Goal: Information Seeking & Learning: Learn about a topic

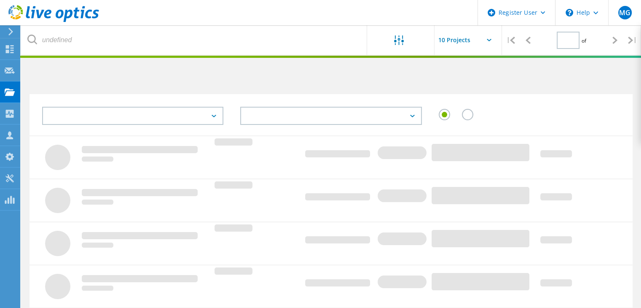
type input "2"
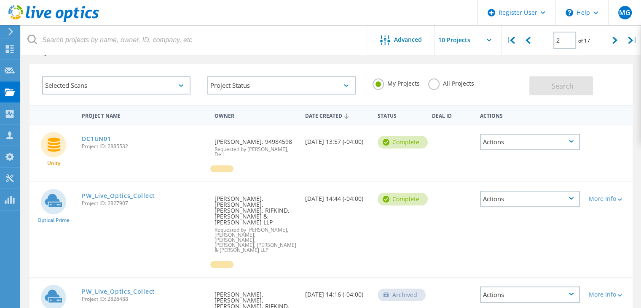
scroll to position [42, 0]
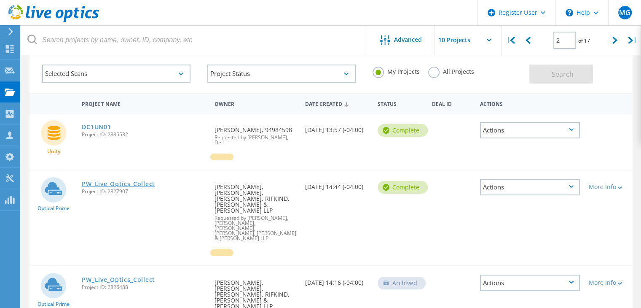
click at [135, 184] on link "PW_Live_Optics_Collect" at bounding box center [118, 184] width 73 height 6
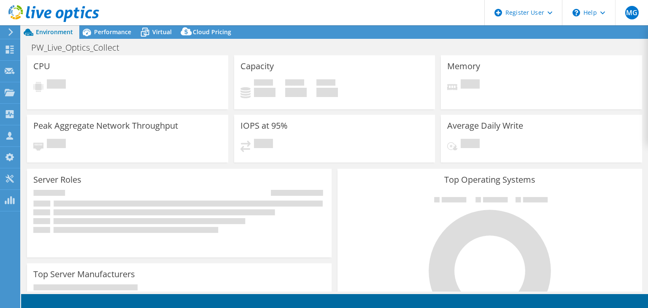
select select "USD"
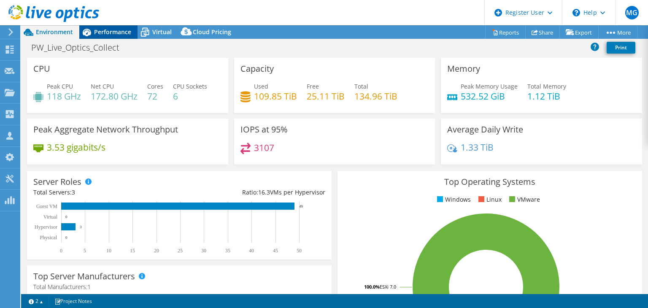
click at [98, 36] on div "Performance" at bounding box center [108, 31] width 58 height 13
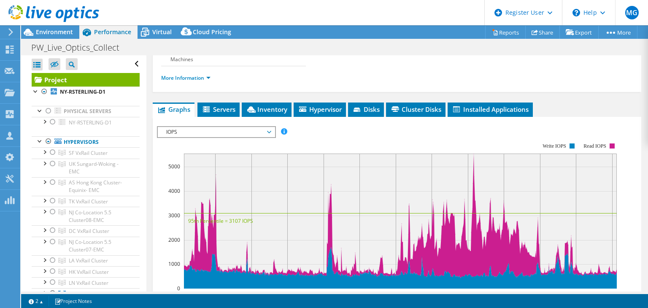
scroll to position [84, 0]
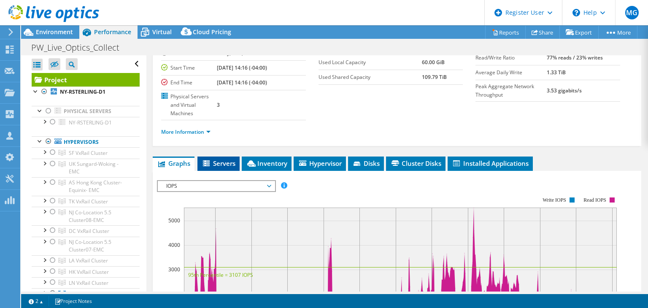
click at [215, 159] on span "Servers" at bounding box center [219, 163] width 34 height 8
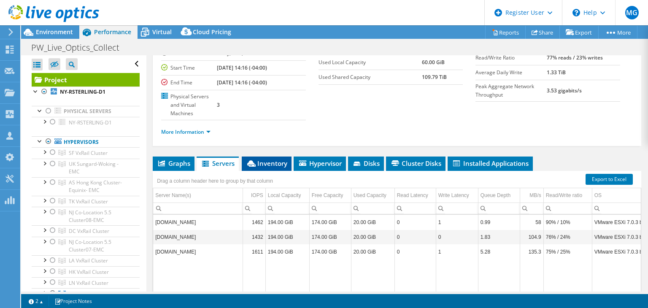
click at [275, 159] on span "Inventory" at bounding box center [266, 163] width 41 height 8
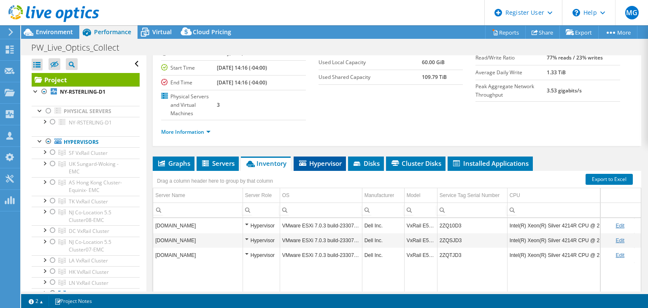
click at [317, 159] on span "Hypervisor" at bounding box center [320, 163] width 44 height 8
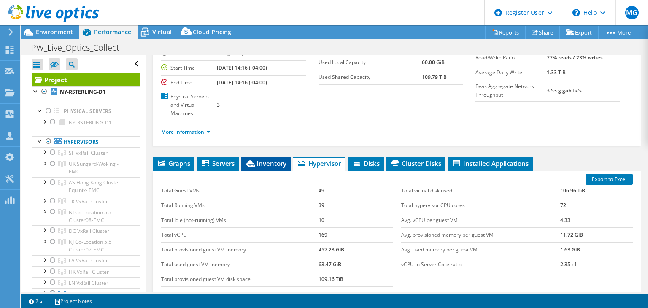
click at [271, 156] on li "Inventory" at bounding box center [266, 163] width 50 height 14
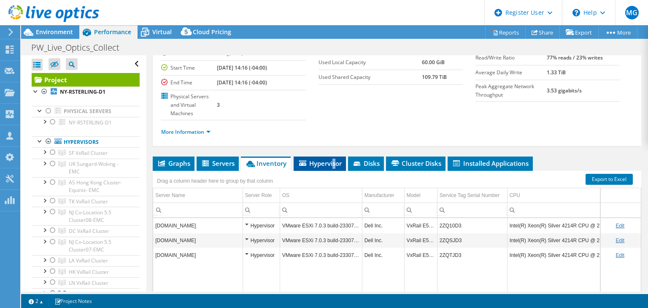
click at [334, 159] on span "Hypervisor" at bounding box center [320, 163] width 44 height 8
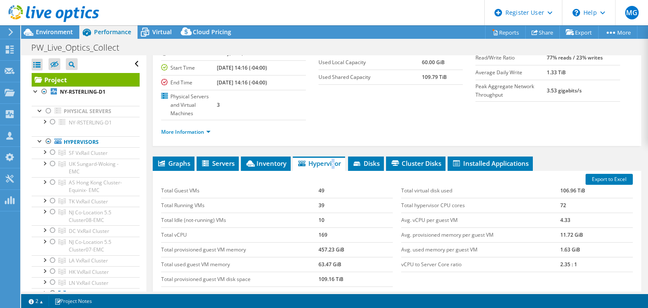
scroll to position [155, 0]
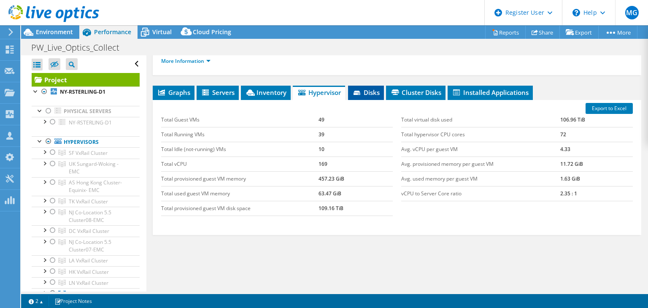
click at [372, 88] on span "Disks" at bounding box center [365, 92] width 27 height 8
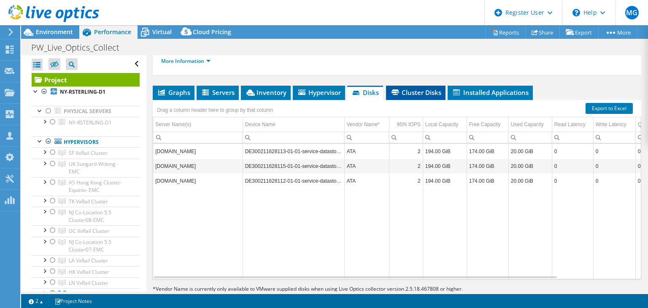
click at [436, 88] on span "Cluster Disks" at bounding box center [415, 92] width 51 height 8
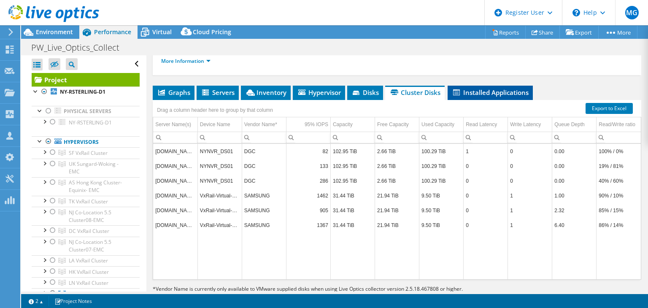
click at [516, 88] on span "Installed Applications" at bounding box center [490, 92] width 77 height 8
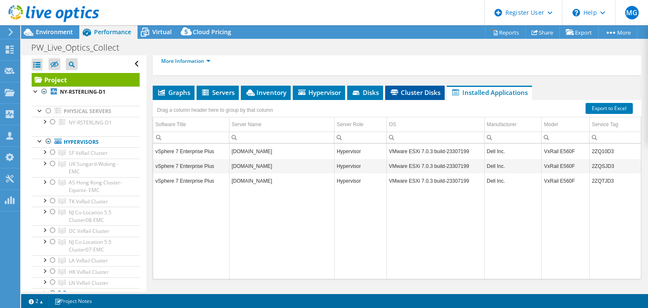
click at [412, 88] on span "Cluster Disks" at bounding box center [414, 92] width 51 height 8
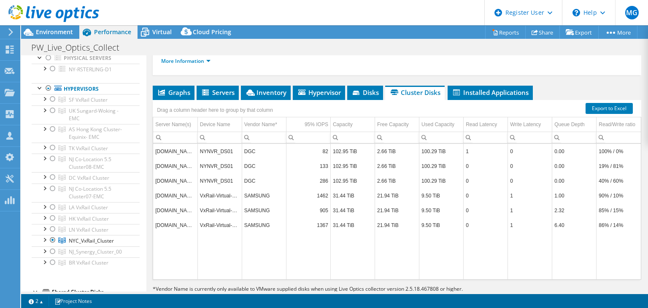
scroll to position [55, 0]
click at [108, 101] on span "LN VxRail Cluster" at bounding box center [88, 97] width 39 height 7
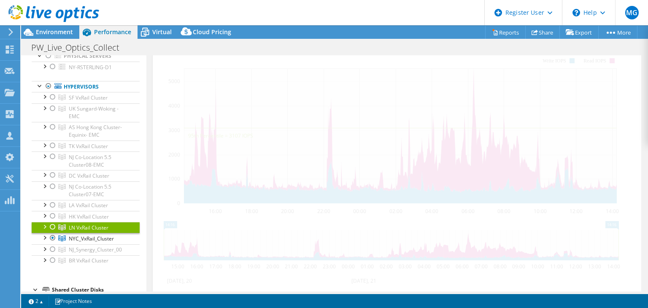
scroll to position [106, 0]
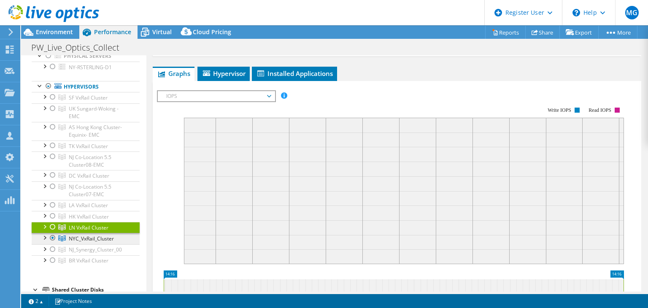
click at [97, 101] on span "NYC_VxRail_Cluster" at bounding box center [88, 97] width 39 height 7
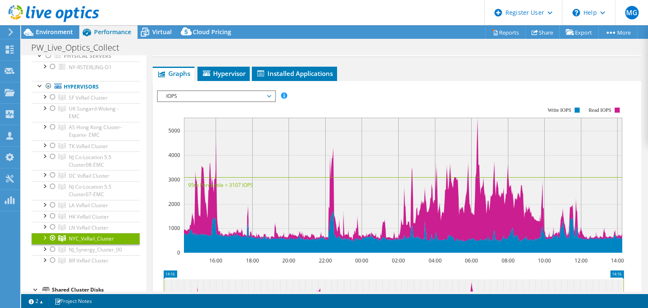
click at [49, 238] on div at bounding box center [52, 238] width 8 height 10
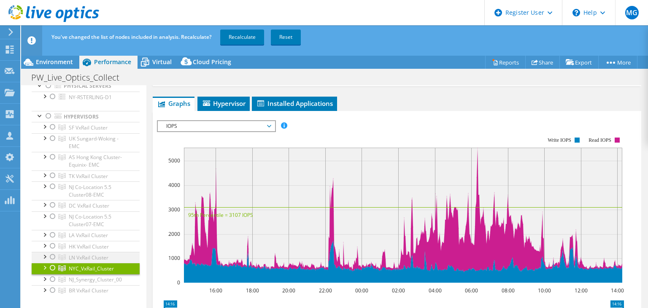
click at [52, 256] on div at bounding box center [52, 257] width 8 height 10
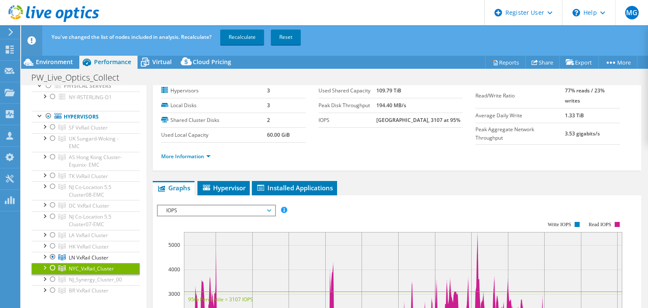
scroll to position [0, 0]
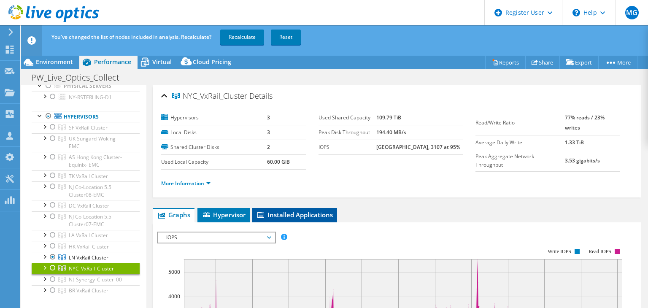
click at [297, 217] on span "Installed Applications" at bounding box center [294, 214] width 77 height 8
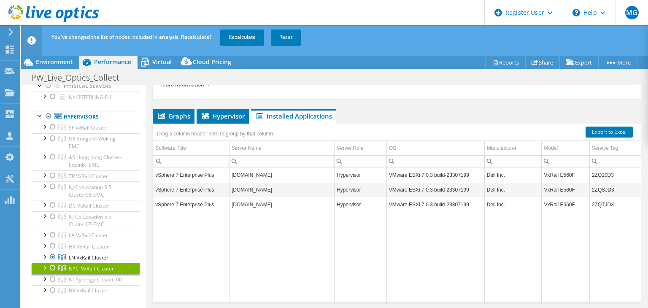
scroll to position [111, 0]
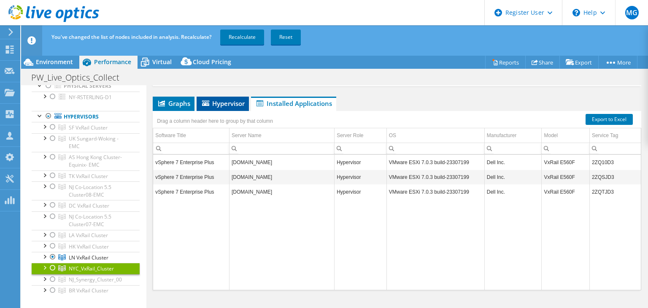
click at [226, 101] on span "Hypervisor" at bounding box center [223, 103] width 44 height 8
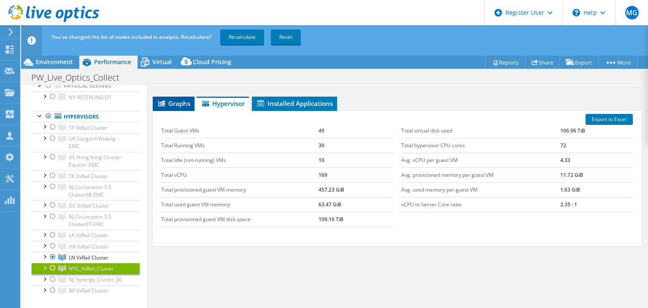
click at [185, 100] on span "Graphs" at bounding box center [173, 103] width 33 height 8
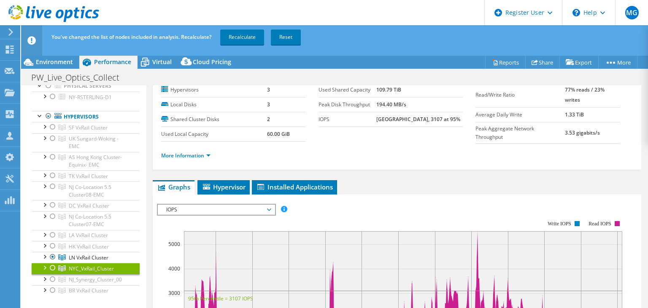
scroll to position [0, 0]
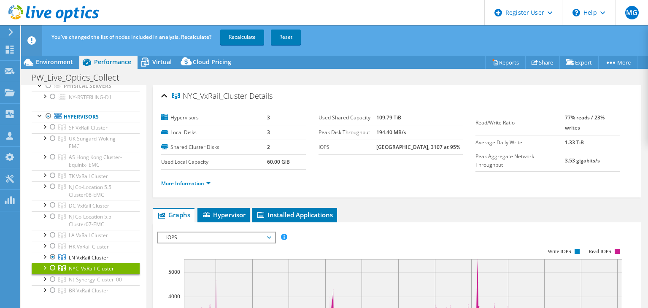
click at [51, 265] on div at bounding box center [52, 268] width 8 height 10
click at [55, 256] on div at bounding box center [52, 257] width 8 height 10
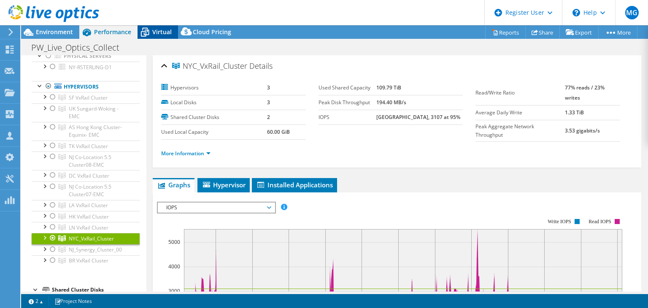
click at [159, 37] on div "Virtual" at bounding box center [157, 31] width 40 height 13
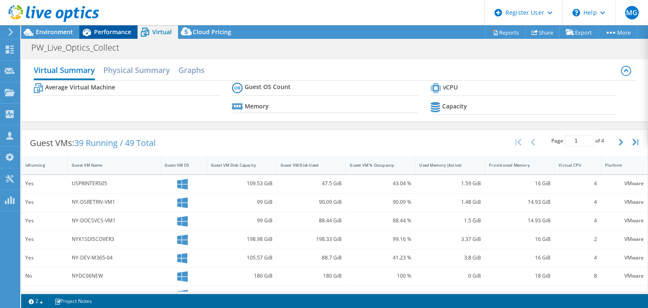
click at [121, 36] on div "Performance" at bounding box center [108, 31] width 58 height 13
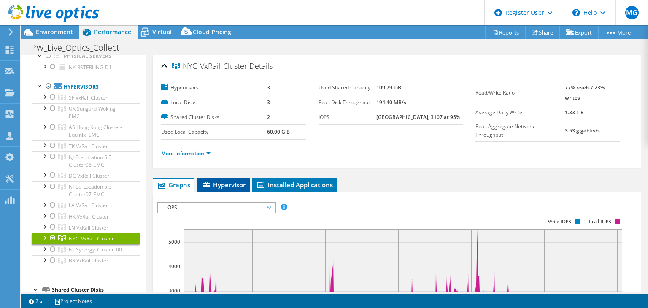
click at [233, 185] on span "Hypervisor" at bounding box center [224, 184] width 44 height 8
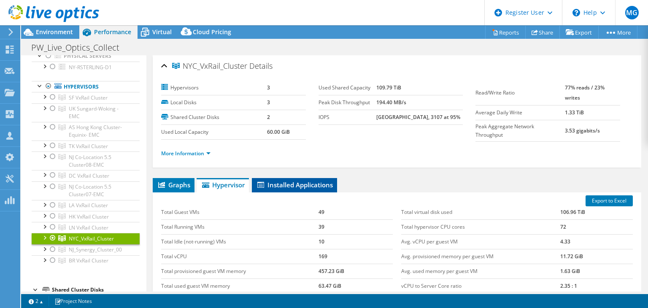
click at [282, 184] on span "Installed Applications" at bounding box center [294, 184] width 77 height 8
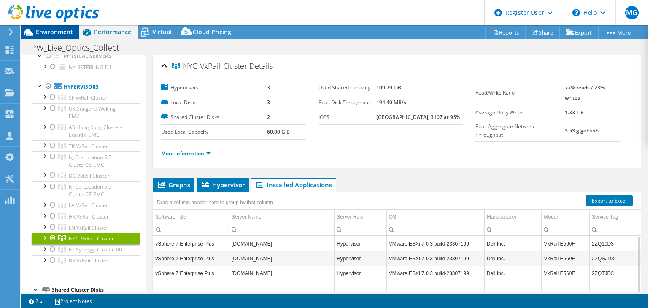
click at [64, 32] on span "Environment" at bounding box center [54, 32] width 37 height 8
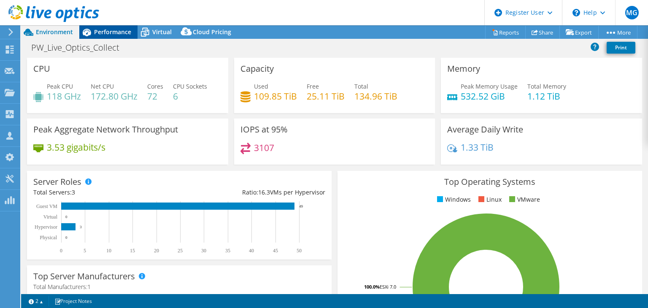
click at [106, 30] on span "Performance" at bounding box center [112, 32] width 37 height 8
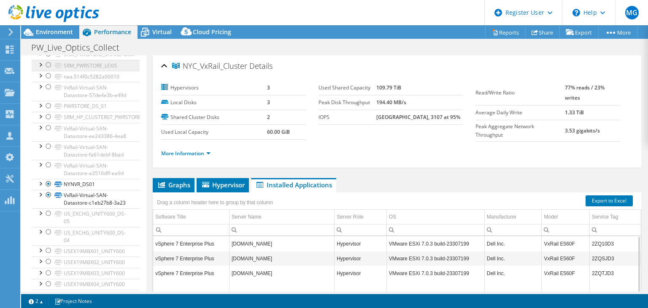
scroll to position [590, 0]
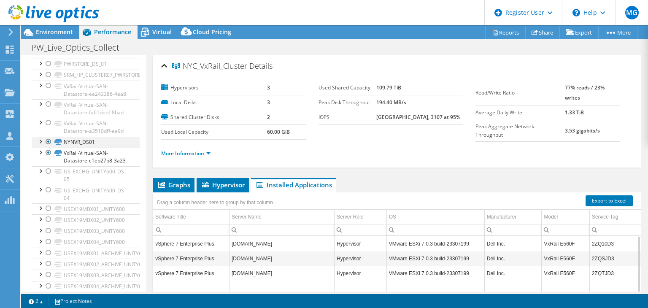
click at [48, 147] on div at bounding box center [48, 142] width 8 height 10
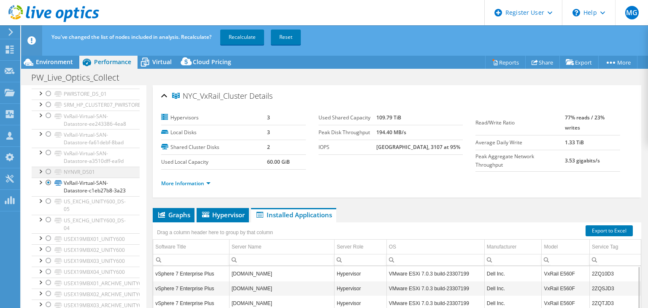
click at [46, 177] on div at bounding box center [48, 172] width 8 height 10
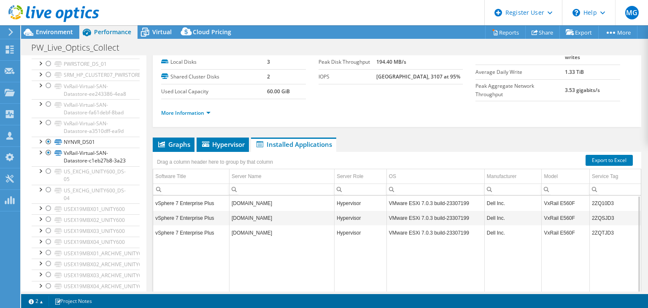
scroll to position [0, 0]
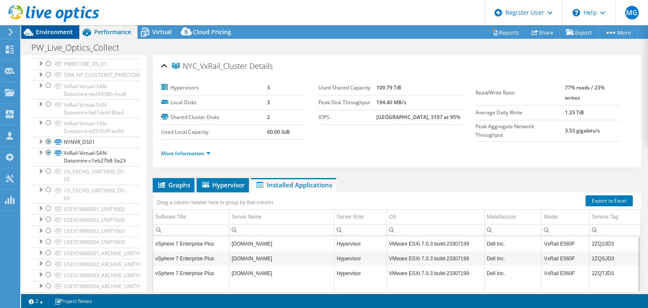
click at [44, 32] on span "Environment" at bounding box center [54, 32] width 37 height 8
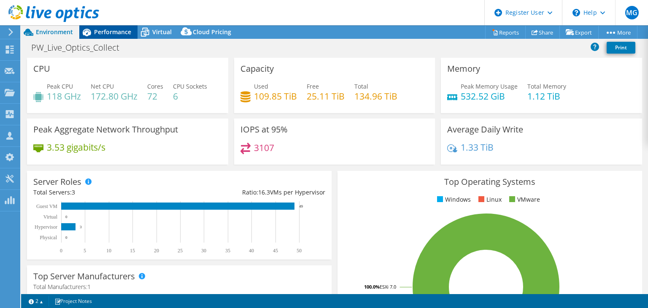
click at [119, 29] on span "Performance" at bounding box center [112, 32] width 37 height 8
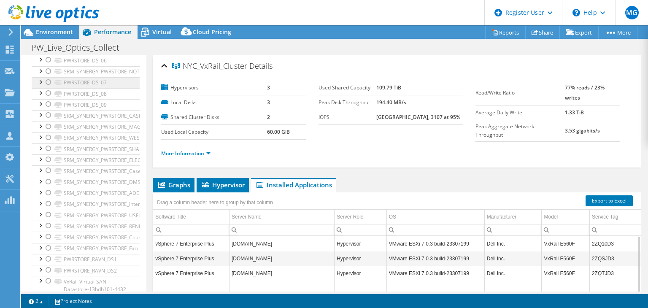
scroll to position [1085, 0]
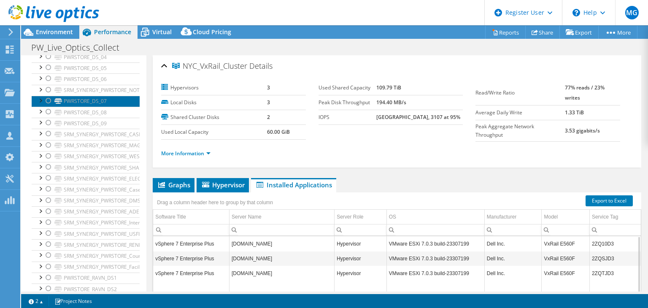
click at [100, 107] on link "PWRSTORE_DS_07" at bounding box center [86, 101] width 108 height 11
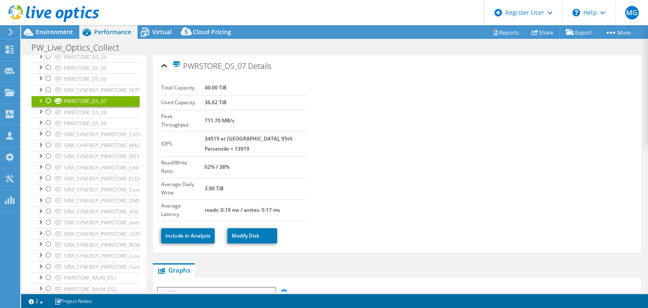
click at [46, 106] on div at bounding box center [48, 101] width 8 height 10
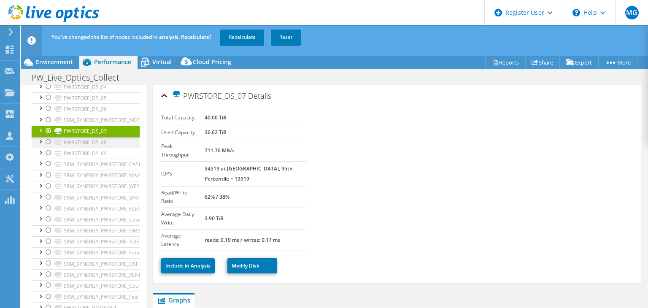
click at [50, 147] on div at bounding box center [48, 142] width 8 height 10
click at [48, 158] on div at bounding box center [48, 153] width 8 height 10
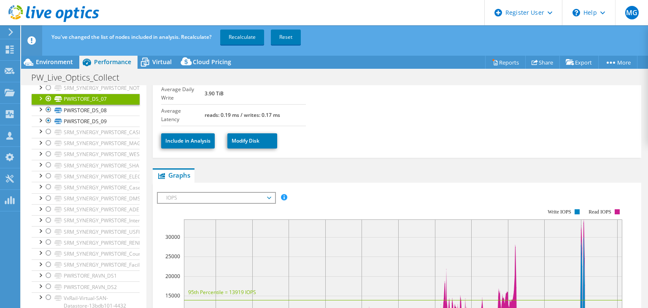
scroll to position [127, 0]
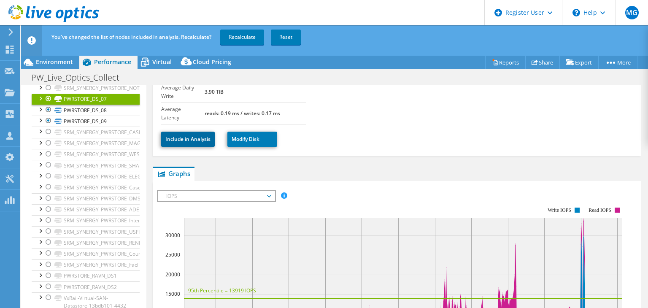
click at [199, 132] on link "Include in Analysis" at bounding box center [188, 139] width 54 height 15
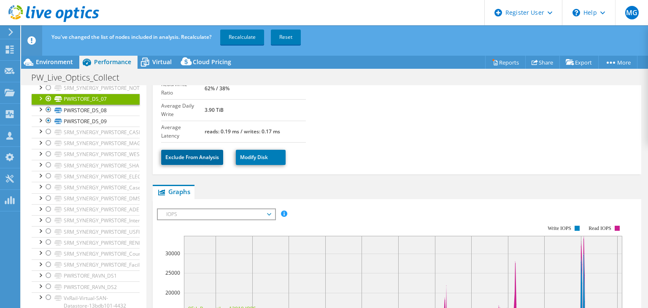
scroll to position [0, 0]
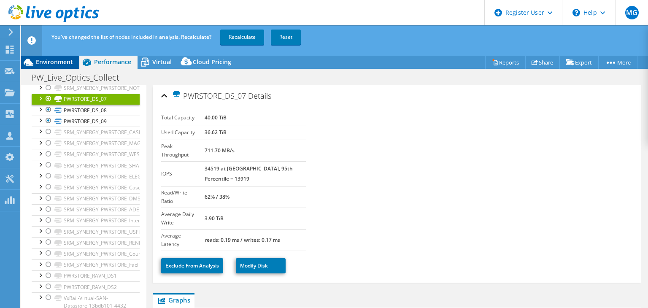
click at [44, 65] on span "Environment" at bounding box center [54, 62] width 37 height 8
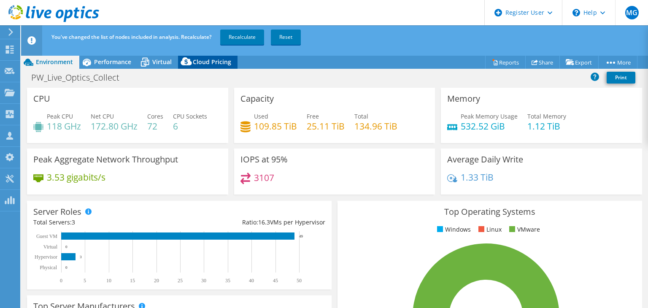
click at [210, 64] on span "Cloud Pricing" at bounding box center [212, 62] width 38 height 8
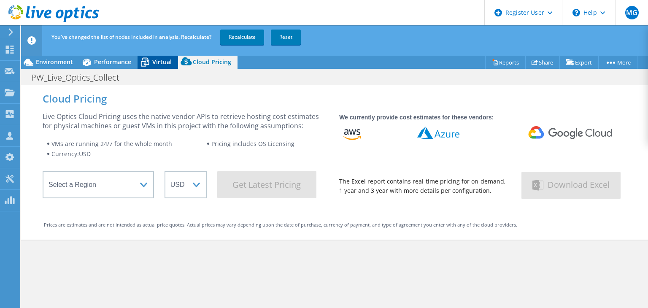
click at [158, 68] on div "Virtual" at bounding box center [157, 61] width 40 height 13
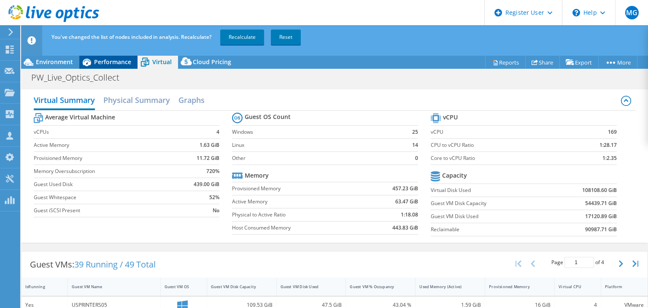
click at [121, 62] on span "Performance" at bounding box center [112, 62] width 37 height 8
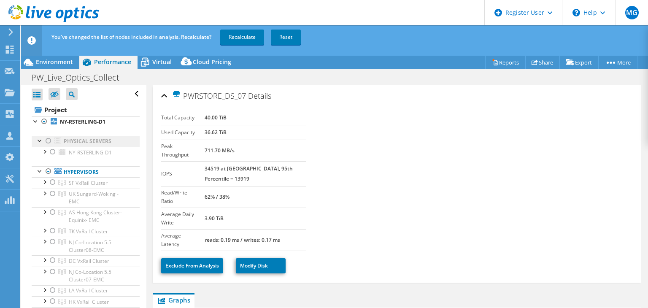
click at [91, 142] on link "Physical Servers" at bounding box center [86, 141] width 108 height 11
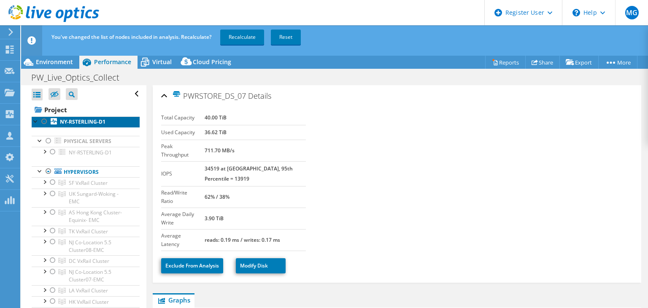
click at [89, 121] on b "NY-RSTERLING-D1" at bounding box center [83, 121] width 46 height 7
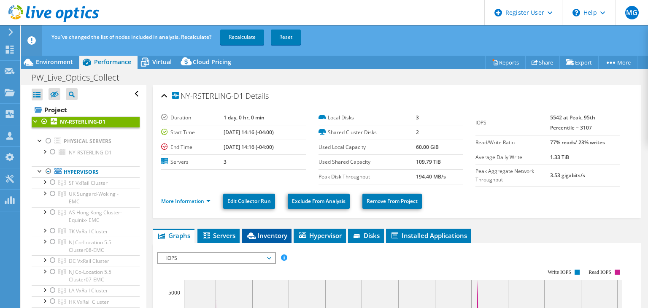
click at [273, 234] on span "Inventory" at bounding box center [266, 235] width 41 height 8
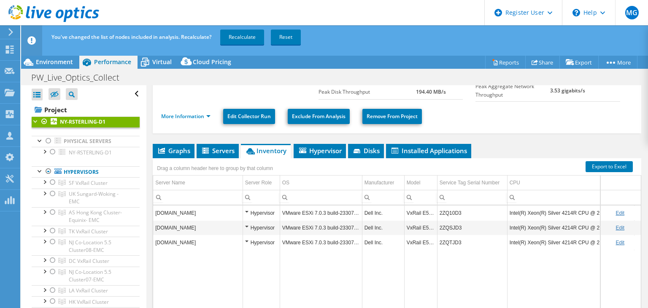
scroll to position [132, 0]
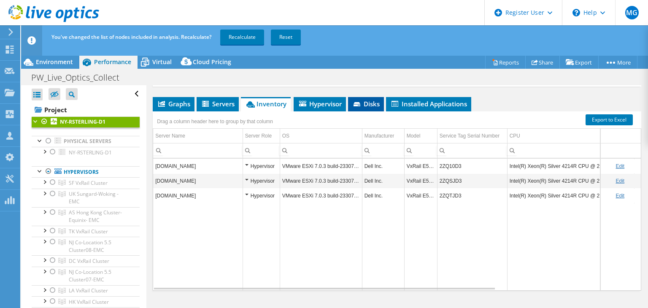
click at [363, 101] on span "Disks" at bounding box center [365, 104] width 27 height 8
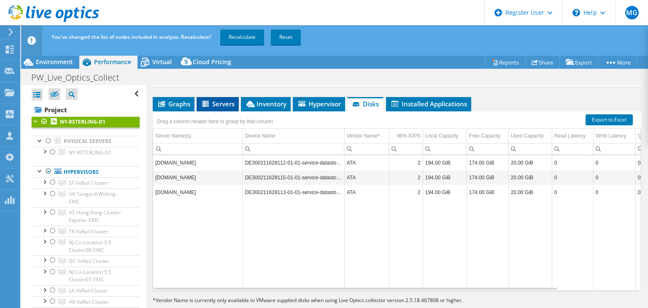
click at [216, 106] on span "Servers" at bounding box center [218, 104] width 34 height 8
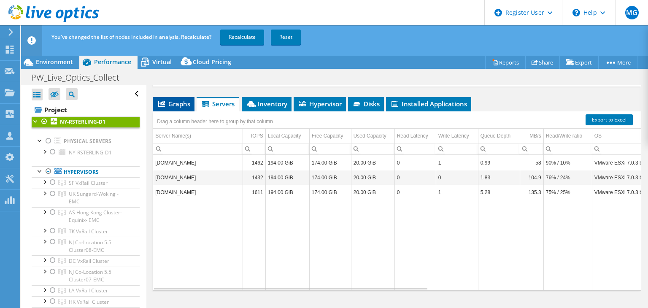
click at [172, 105] on span "Graphs" at bounding box center [173, 104] width 33 height 8
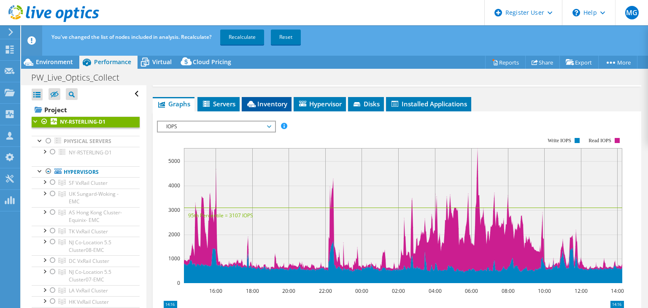
click at [289, 100] on li "Inventory" at bounding box center [267, 104] width 50 height 14
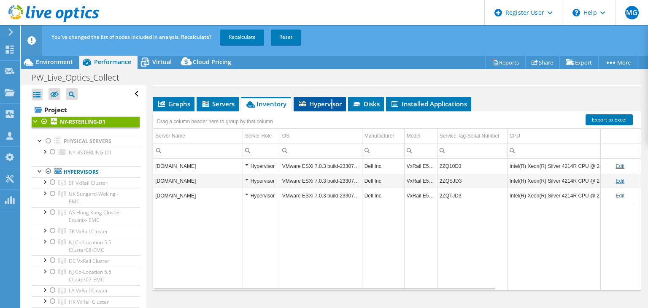
click at [332, 103] on span "Hypervisor" at bounding box center [320, 104] width 44 height 8
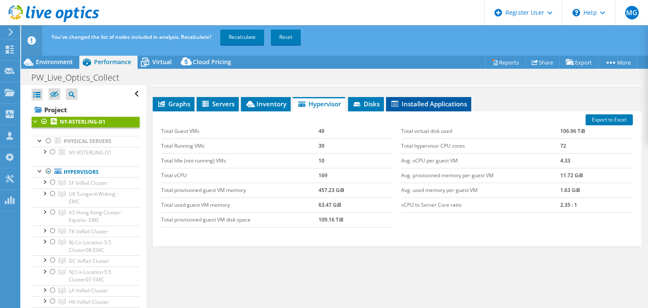
click at [409, 97] on li "Installed Applications" at bounding box center [428, 104] width 85 height 14
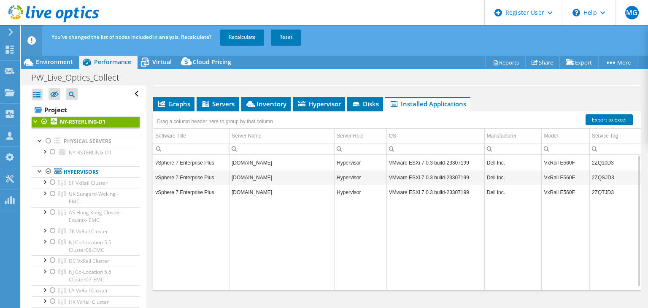
scroll to position [0, 0]
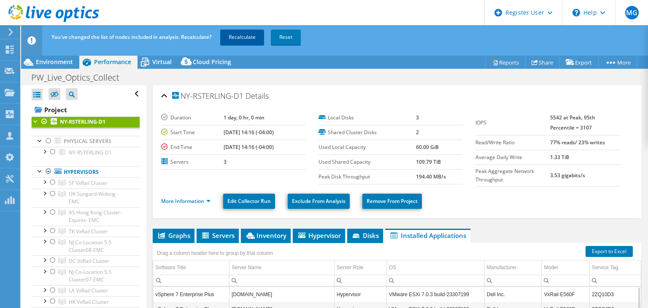
click at [243, 40] on link "Recalculate" at bounding box center [242, 37] width 44 height 15
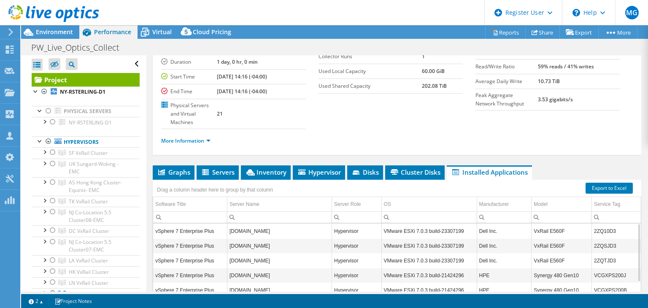
scroll to position [71, 0]
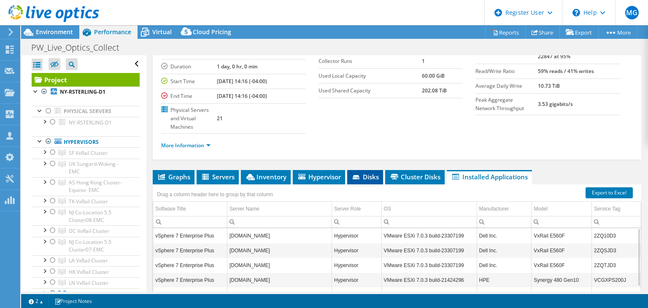
click at [362, 170] on li "Disks" at bounding box center [365, 177] width 36 height 14
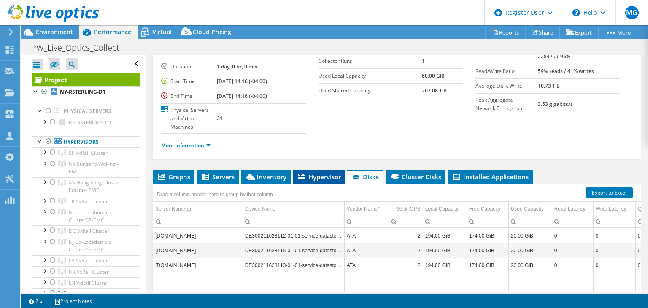
click at [328, 172] on span "Hypervisor" at bounding box center [319, 176] width 44 height 8
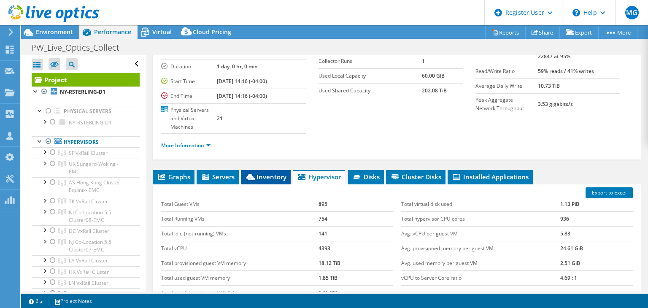
click at [281, 172] on span "Inventory" at bounding box center [265, 176] width 41 height 8
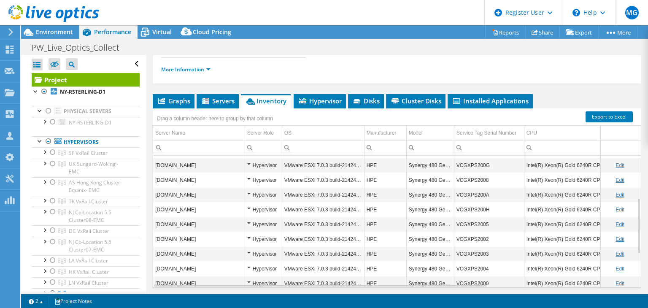
scroll to position [155, 0]
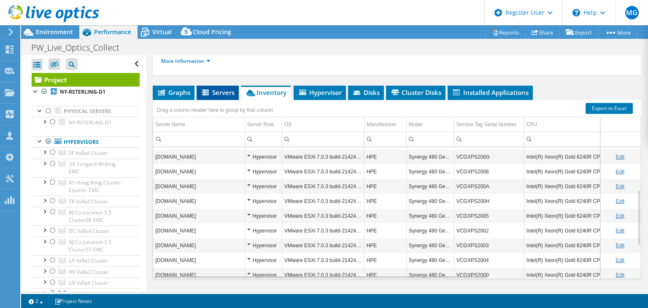
click at [205, 86] on li "Servers" at bounding box center [218, 93] width 42 height 14
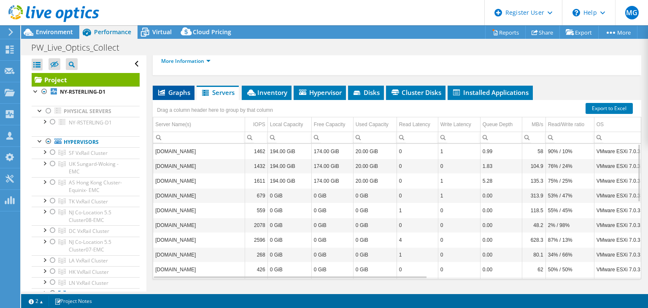
click at [182, 88] on span "Graphs" at bounding box center [173, 92] width 33 height 8
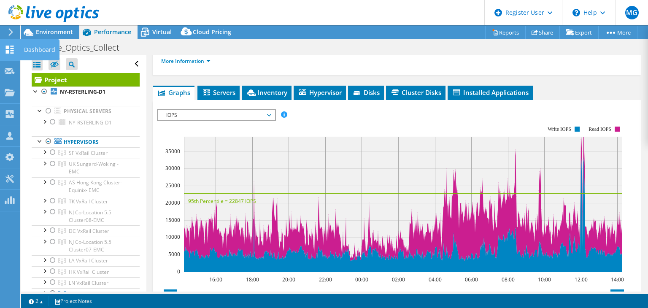
click at [38, 46] on div "Dashboard" at bounding box center [40, 49] width 40 height 21
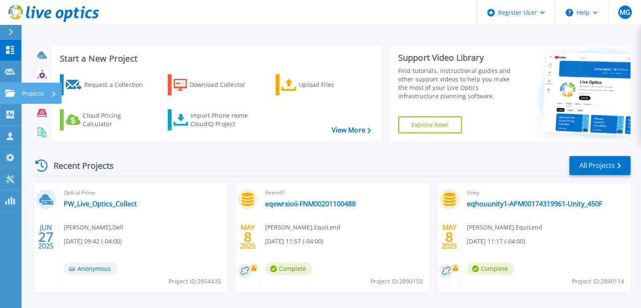
click at [26, 95] on p "Projects" at bounding box center [33, 94] width 22 height 22
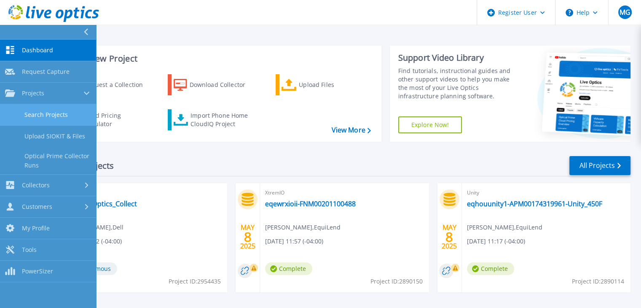
click at [47, 116] on link "Search Projects" at bounding box center [48, 115] width 96 height 22
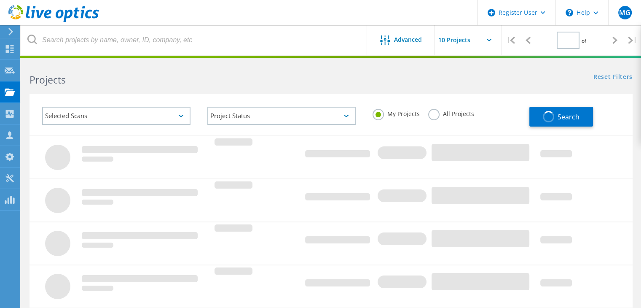
type input "2"
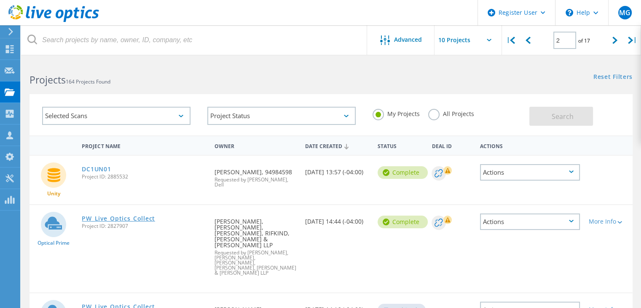
click at [133, 218] on link "PW_Live_Optics_Collect" at bounding box center [118, 218] width 73 height 6
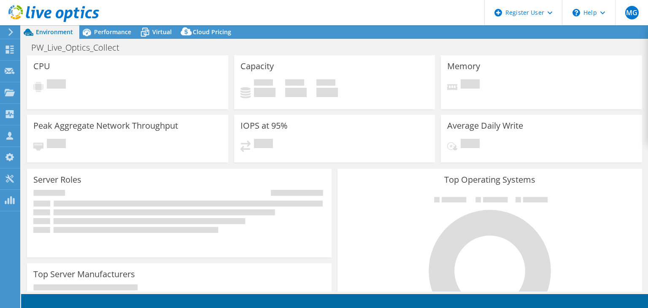
select select "USD"
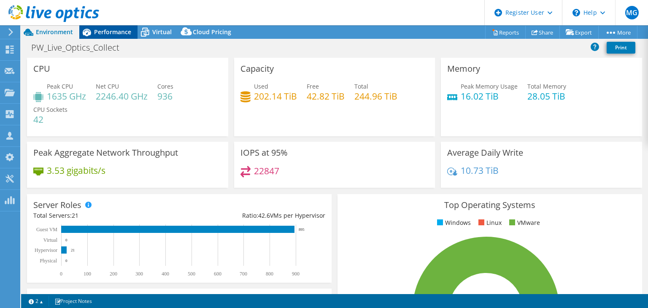
click at [110, 34] on span "Performance" at bounding box center [112, 32] width 37 height 8
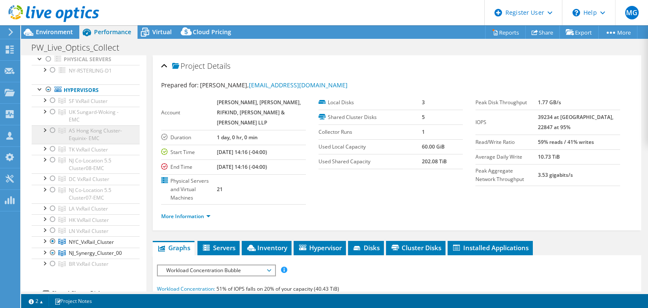
scroll to position [84, 0]
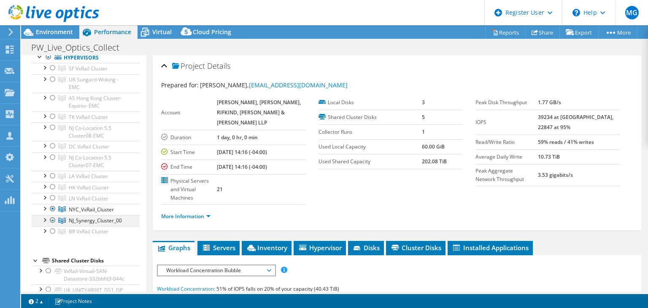
click at [52, 218] on div at bounding box center [52, 220] width 8 height 10
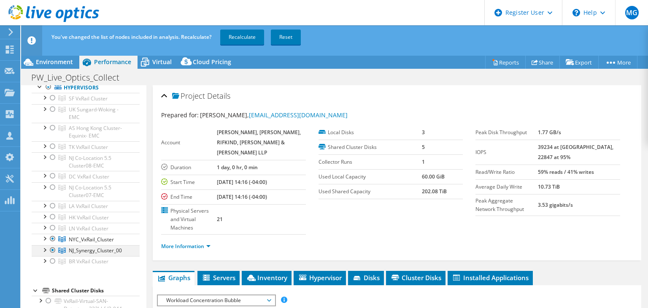
click at [52, 249] on div at bounding box center [52, 250] width 8 height 10
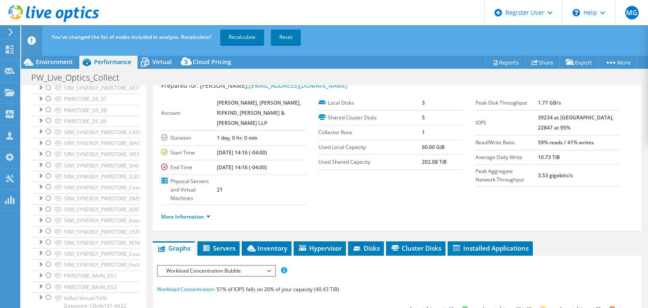
scroll to position [42, 0]
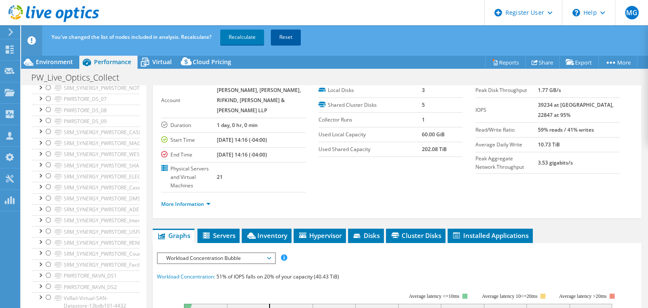
click at [299, 36] on link "Reset" at bounding box center [286, 37] width 30 height 15
click at [293, 38] on link "Reset" at bounding box center [286, 37] width 30 height 15
click at [245, 36] on link "Recalculate" at bounding box center [242, 37] width 44 height 15
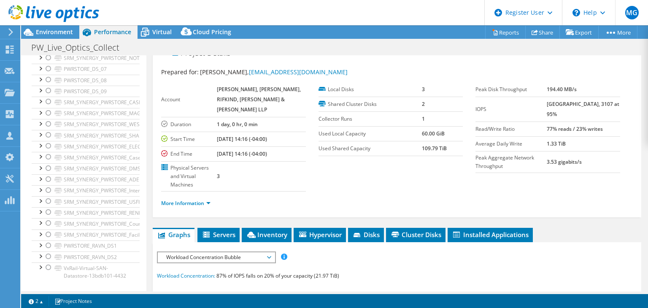
scroll to position [0, 0]
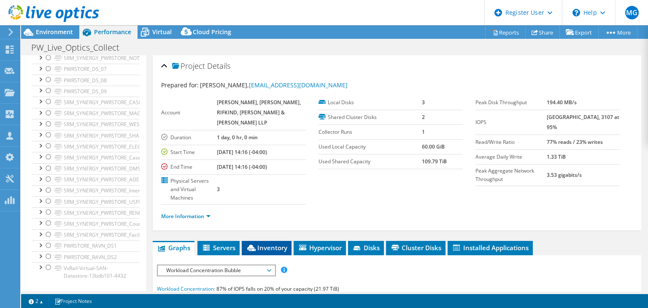
click at [269, 243] on span "Inventory" at bounding box center [266, 247] width 41 height 8
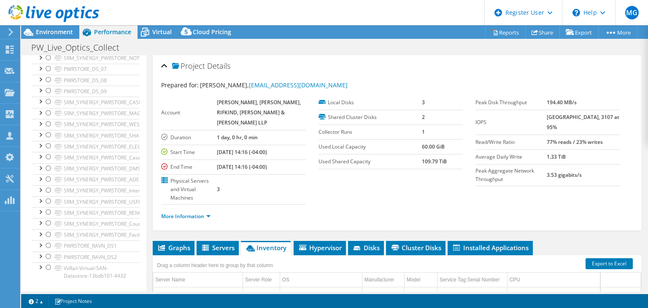
scroll to position [155, 0]
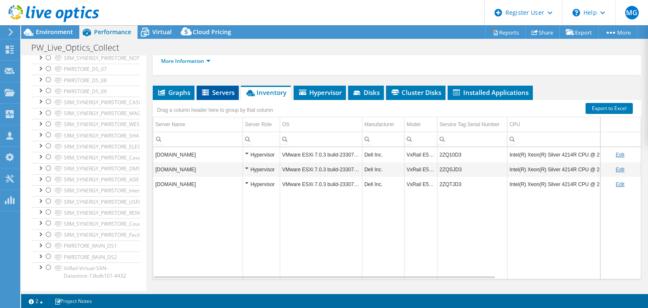
click at [215, 86] on li "Servers" at bounding box center [218, 93] width 42 height 14
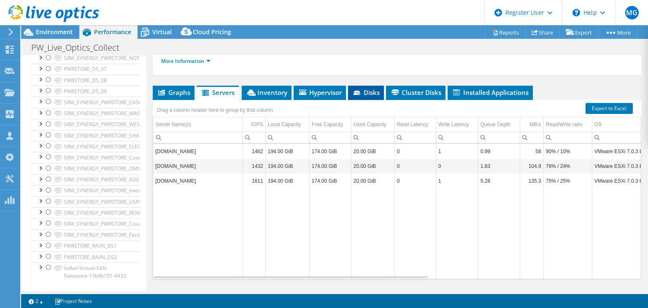
click at [360, 88] on span "Disks" at bounding box center [365, 92] width 27 height 8
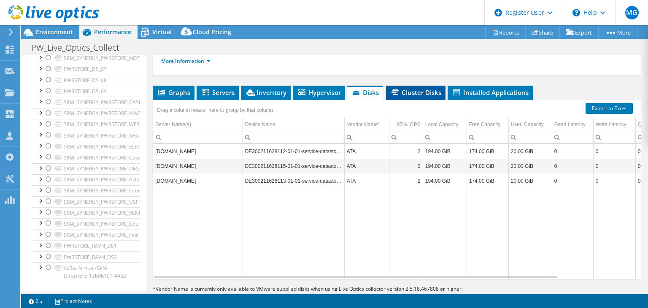
click at [423, 88] on span "Cluster Disks" at bounding box center [415, 92] width 51 height 8
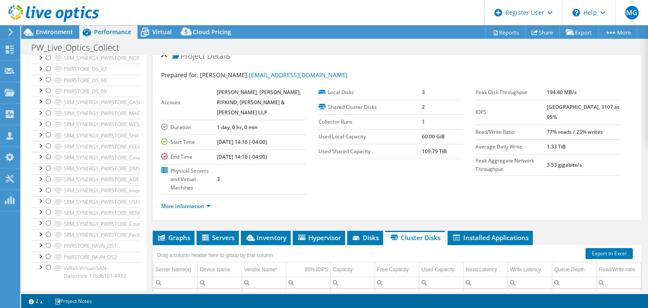
scroll to position [0, 0]
